Goal: Task Accomplishment & Management: Use online tool/utility

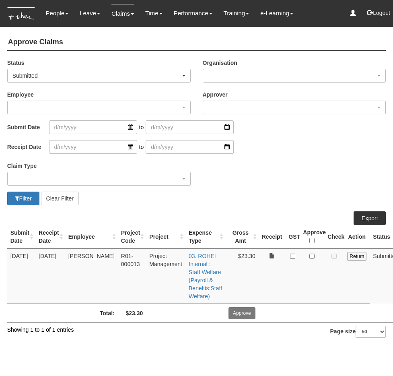
select select "50"
click at [272, 187] on div "Claim Type (01) Personal Reimbursement (02) Advance Disbursement (03) Daniel's …" at bounding box center [196, 176] width 391 height 32
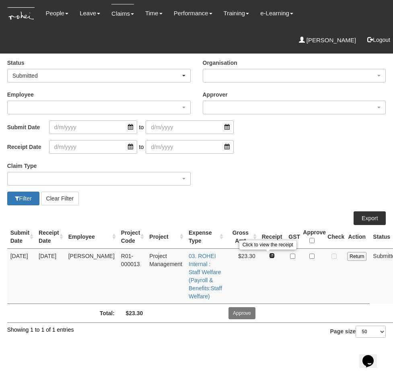
click at [269, 256] on link at bounding box center [272, 256] width 6 height 6
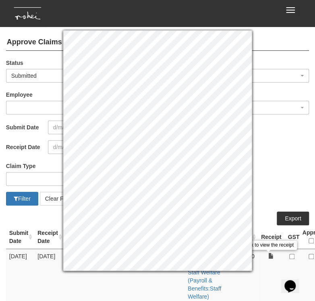
click at [272, 145] on div "Receipt Date to" at bounding box center [157, 147] width 315 height 14
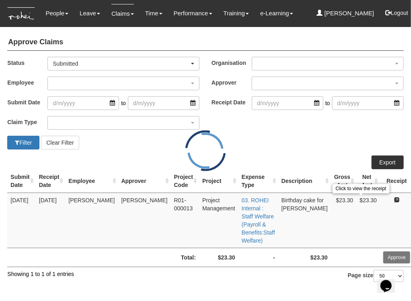
click at [393, 202] on link at bounding box center [397, 200] width 6 height 6
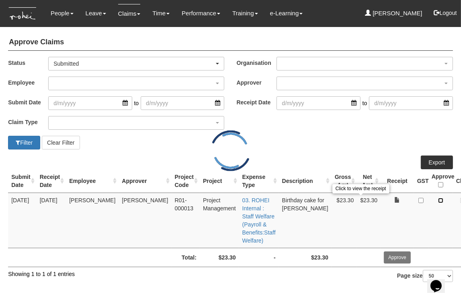
click at [393, 200] on input "checkbox" at bounding box center [440, 200] width 5 height 5
checkbox input "true"
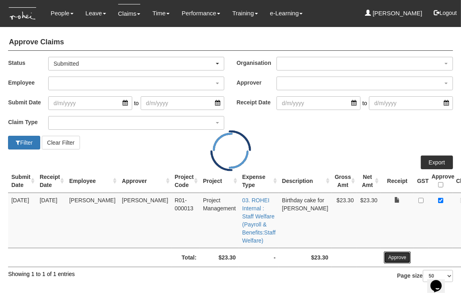
click at [384, 259] on input "Approve" at bounding box center [397, 257] width 27 height 12
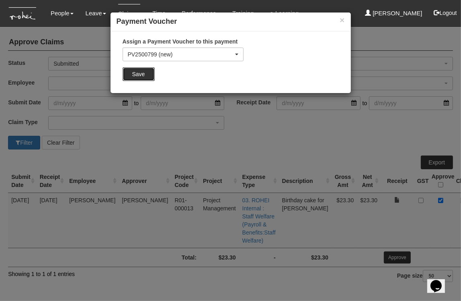
click at [146, 73] on input "Save" at bounding box center [139, 74] width 32 height 14
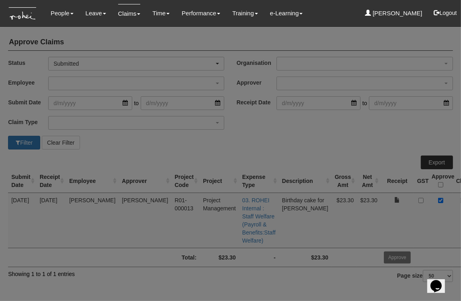
click at [141, 72] on div "Assign a Payment Voucher to this payment PV2500799 (new) PV2500798 PV2500797 PV…" at bounding box center [231, 42] width 241 height 62
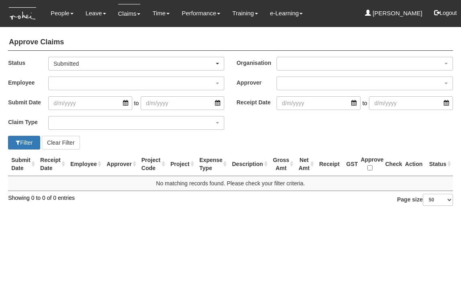
select select "50"
